Goal: Find specific page/section: Find specific page/section

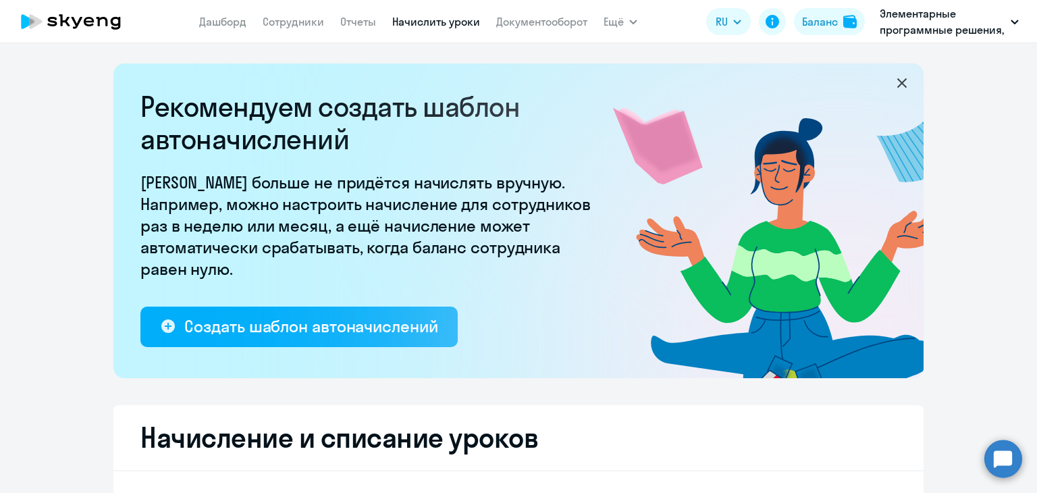
select select "10"
click at [544, 17] on link "Документооборот" at bounding box center [541, 22] width 91 height 14
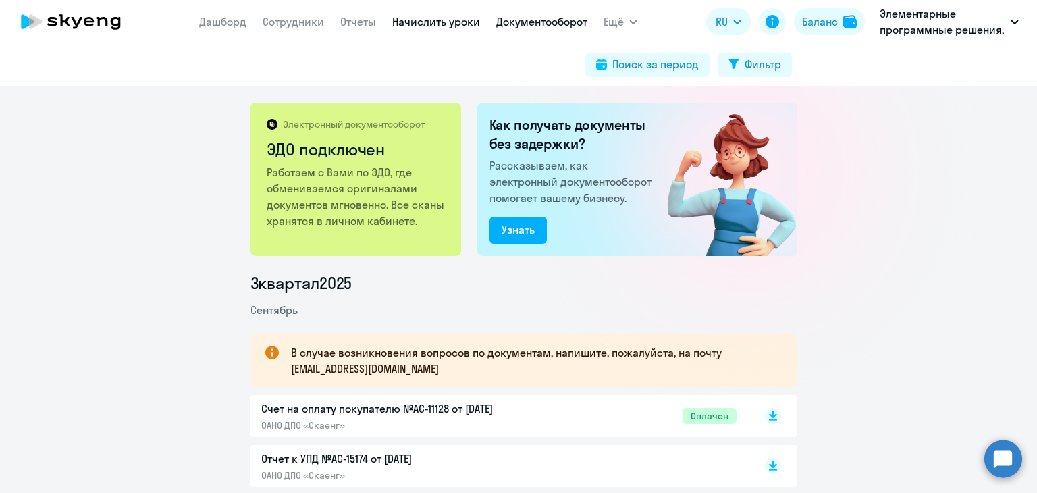
click at [446, 15] on link "Начислить уроки" at bounding box center [436, 22] width 88 height 14
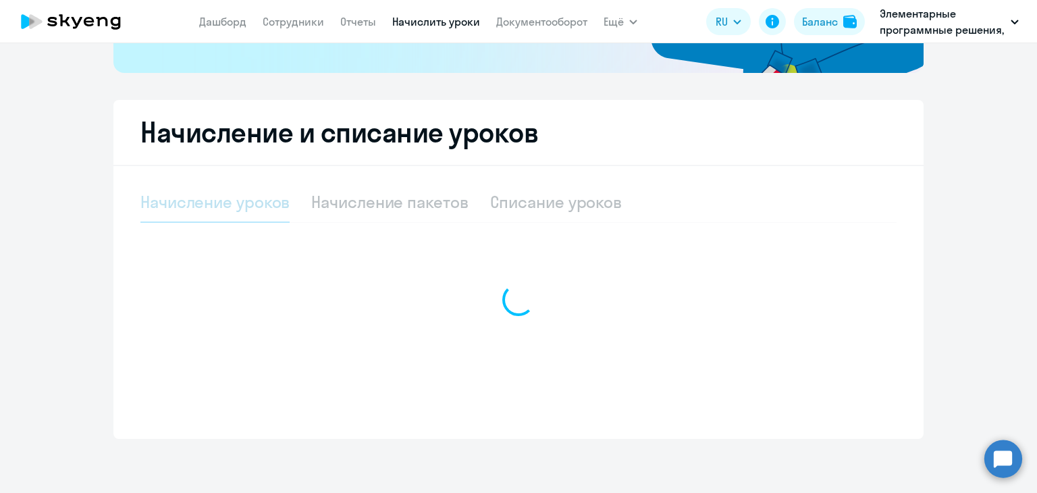
select select "10"
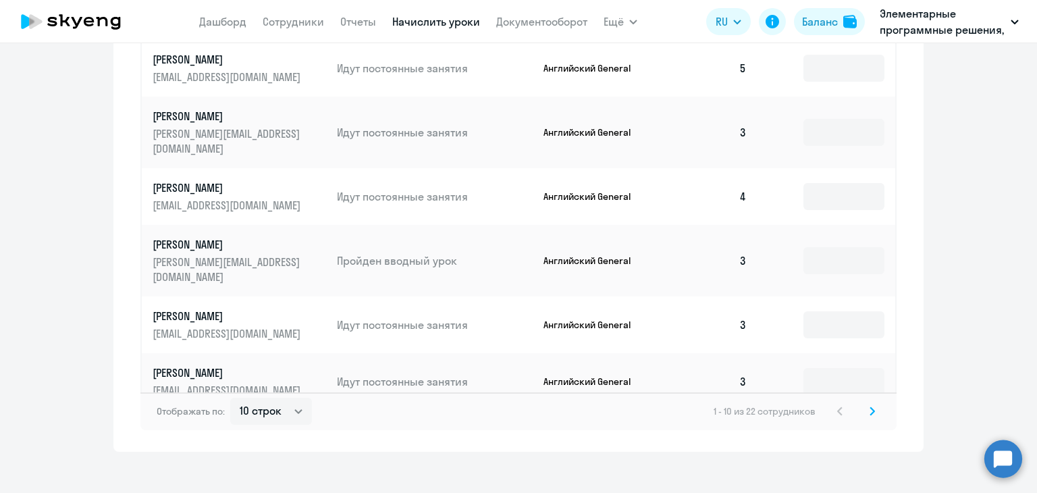
scroll to position [901, 0]
click at [870, 407] on icon at bounding box center [872, 410] width 4 height 7
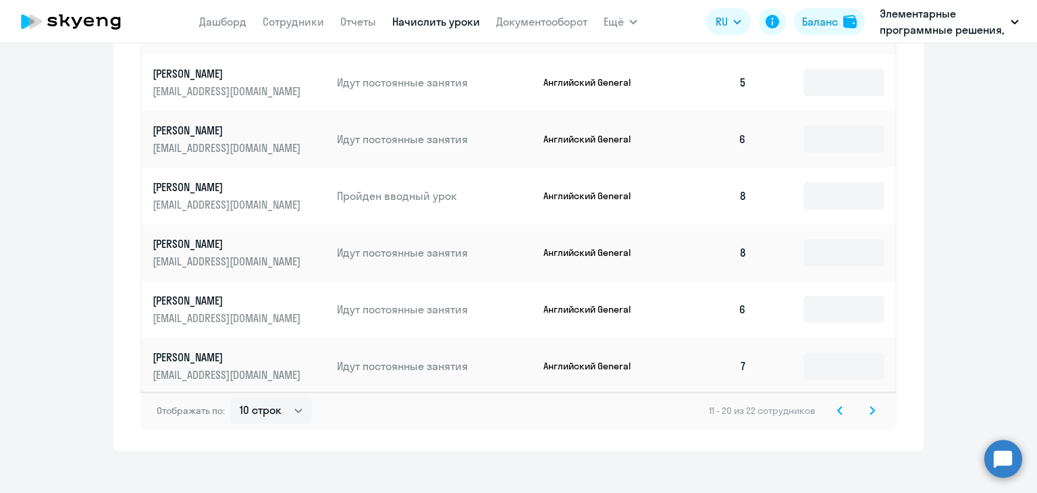
click at [864, 402] on svg-icon at bounding box center [872, 410] width 16 height 16
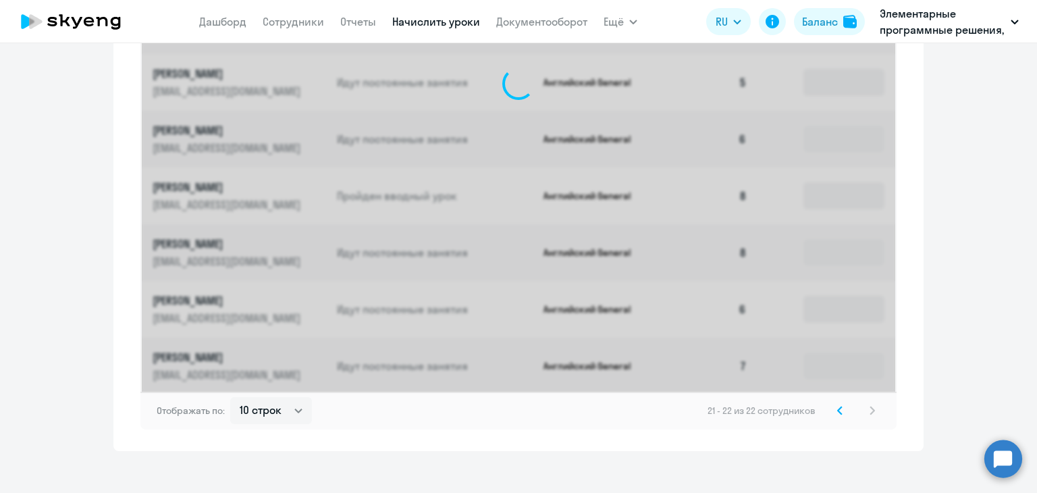
scroll to position [500, 0]
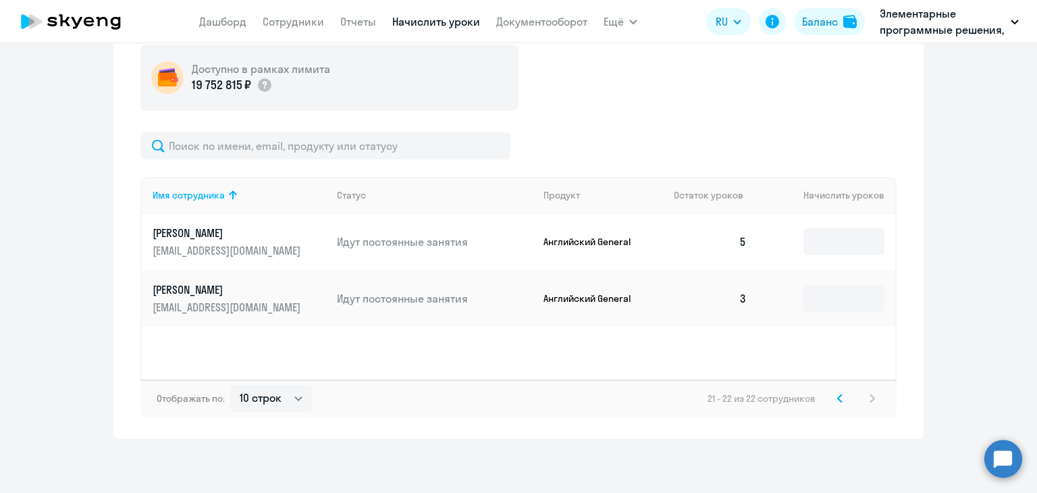
click at [838, 398] on icon at bounding box center [840, 397] width 4 height 7
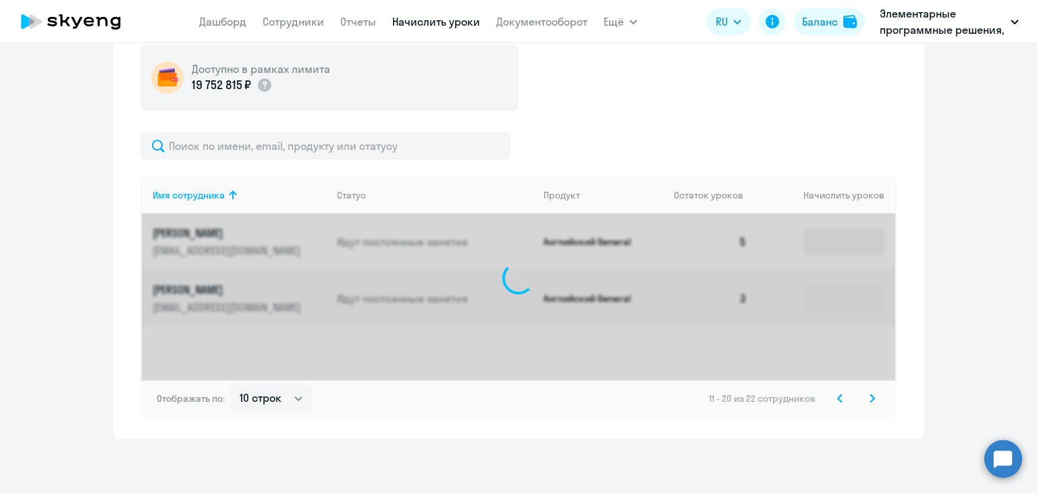
click at [838, 398] on icon at bounding box center [840, 397] width 4 height 7
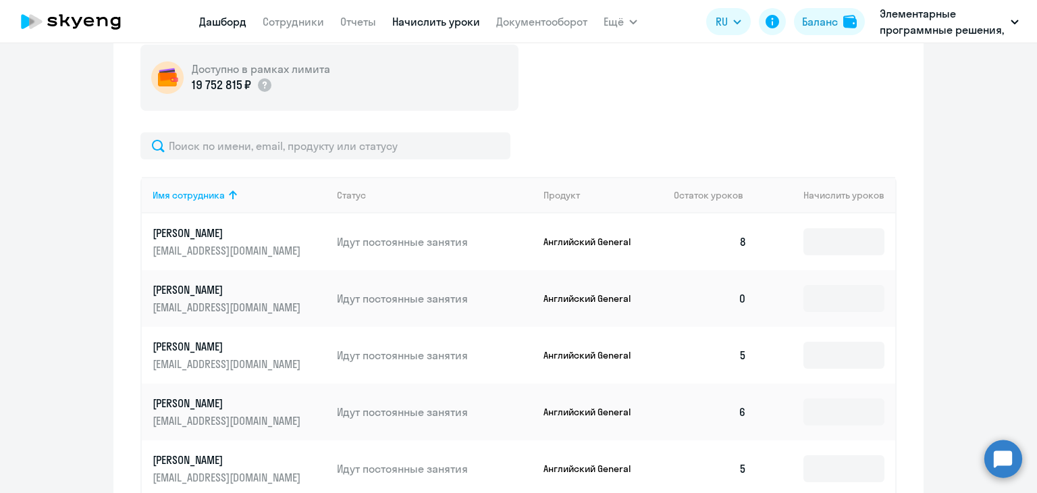
scroll to position [901, 0]
